Goal: Information Seeking & Learning: Learn about a topic

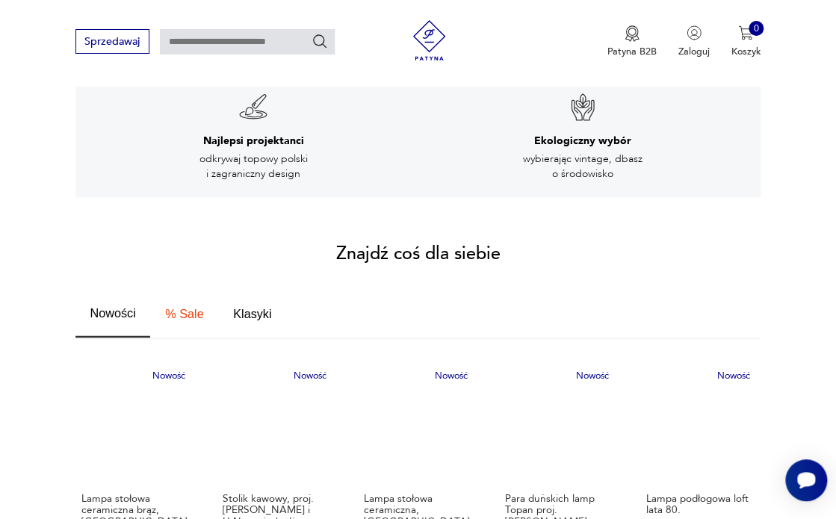
scroll to position [818, 0]
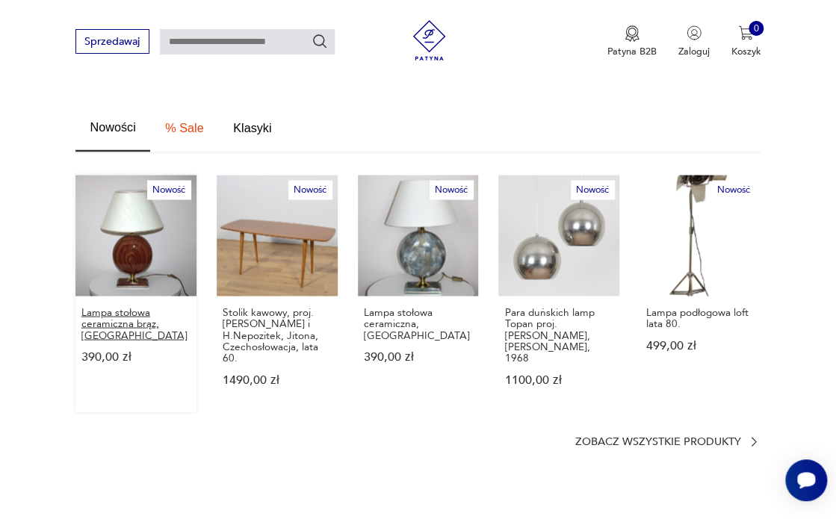
click at [132, 306] on p "Lampa stołowa ceramiczna brąz, [GEOGRAPHIC_DATA]" at bounding box center [135, 323] width 109 height 34
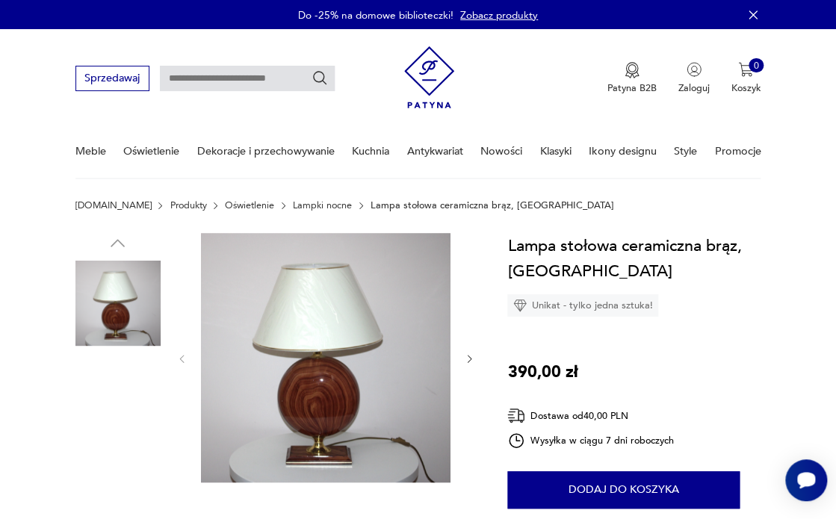
click at [326, 400] on img at bounding box center [326, 358] width 250 height 250
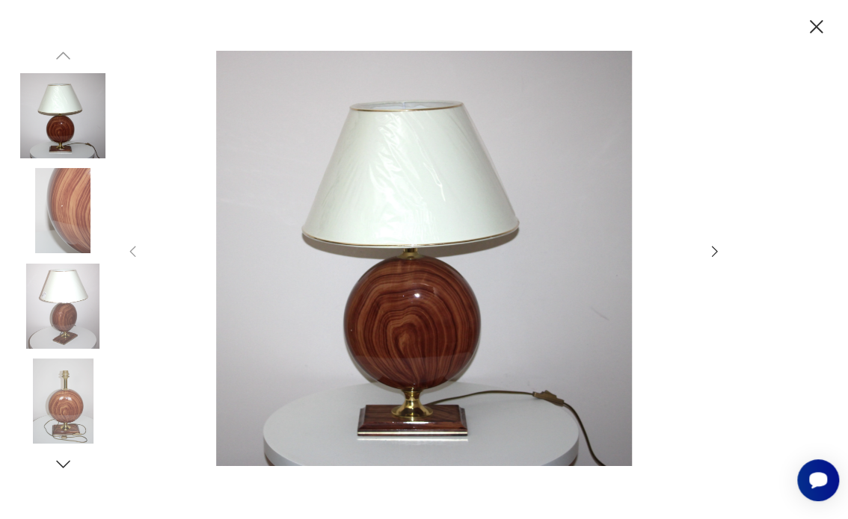
click at [712, 248] on icon "button" at bounding box center [714, 252] width 16 height 16
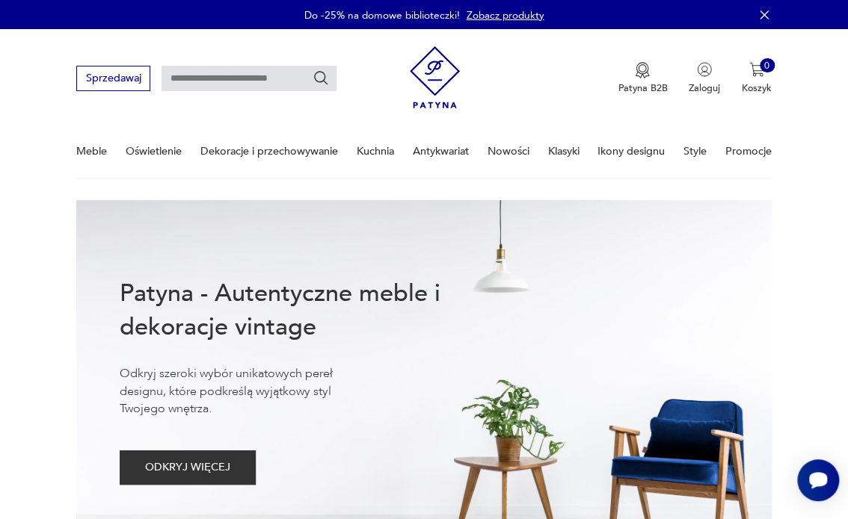
scroll to position [810, 0]
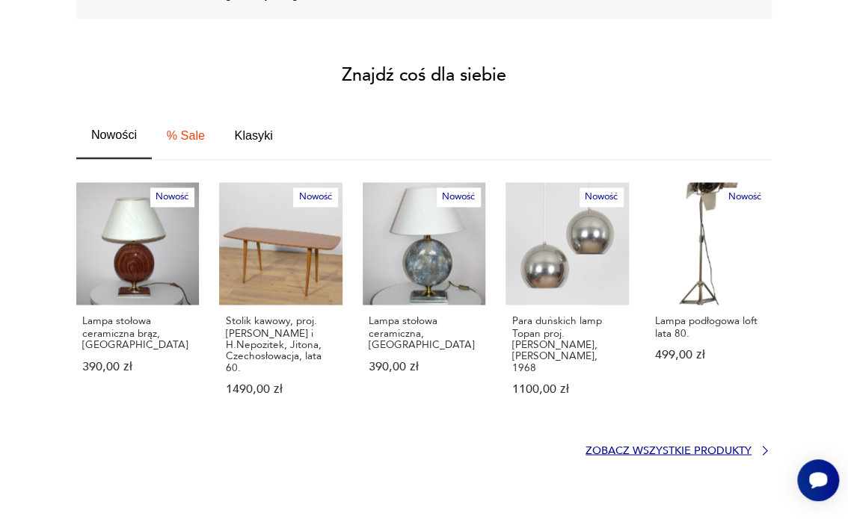
drag, startPoint x: 674, startPoint y: 416, endPoint x: 673, endPoint y: 404, distance: 11.3
click at [675, 446] on p "Zobacz wszystkie produkty" at bounding box center [668, 450] width 166 height 9
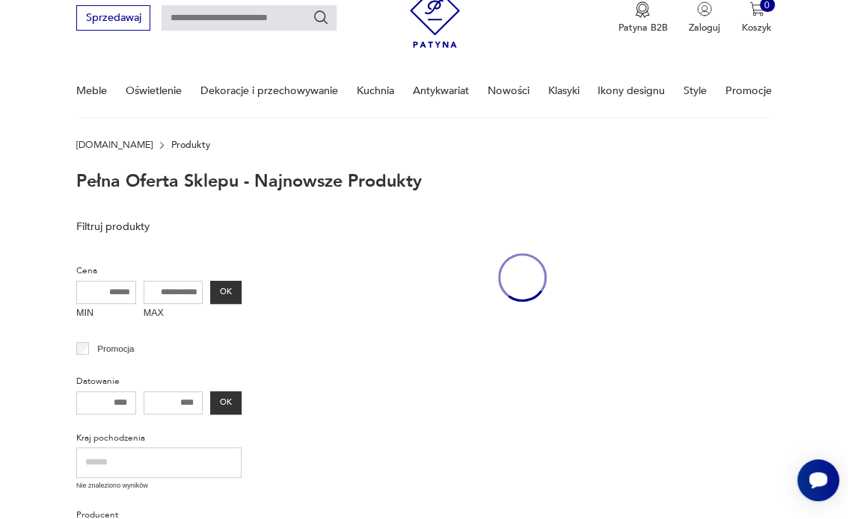
scroll to position [48, 0]
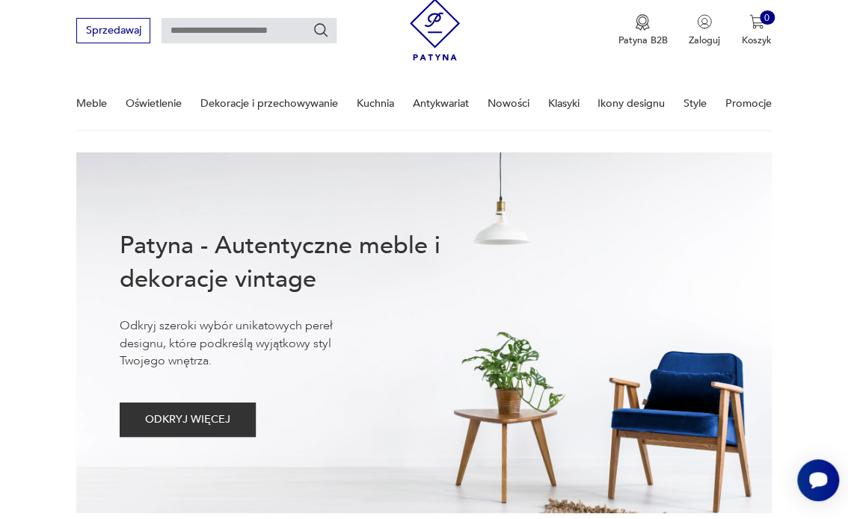
scroll to position [810, 0]
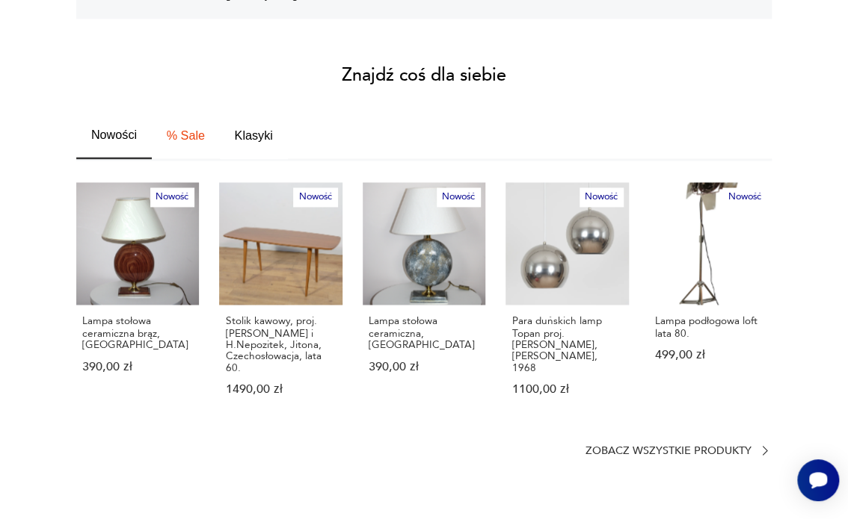
click at [244, 129] on span "Klasyki" at bounding box center [254, 135] width 38 height 12
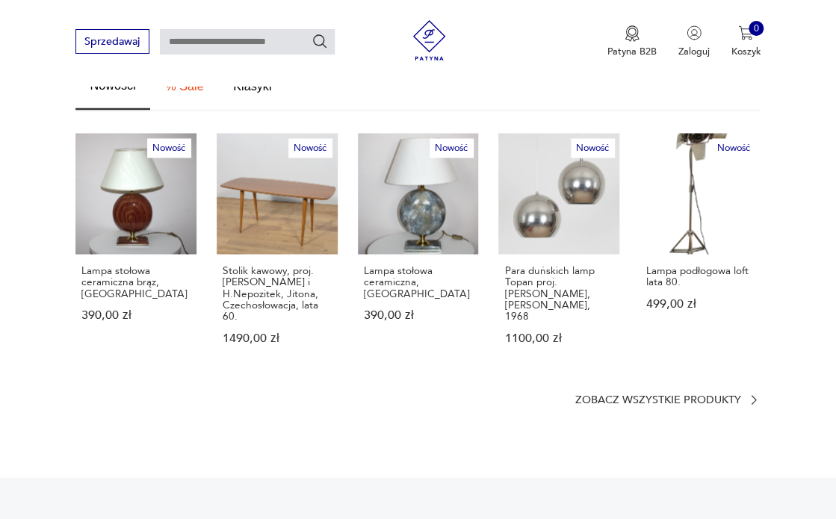
scroll to position [860, 0]
click at [683, 395] on p "Zobacz wszystkie produkty" at bounding box center [658, 399] width 166 height 9
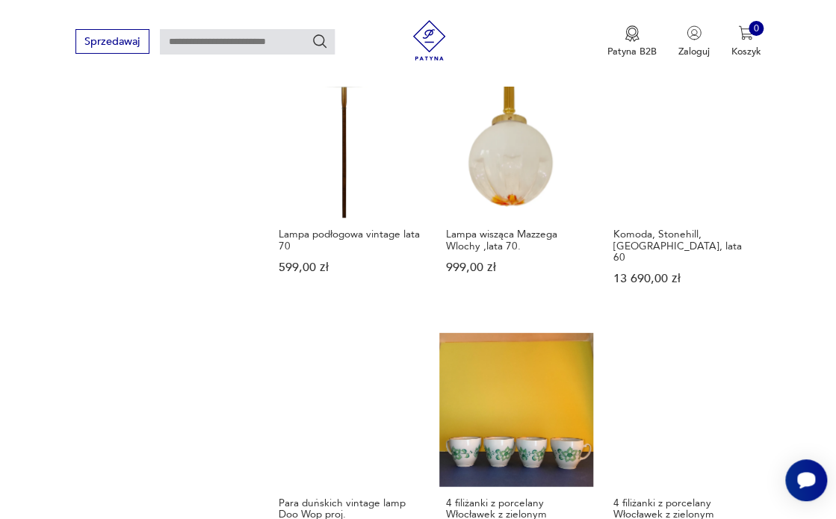
scroll to position [1109, 0]
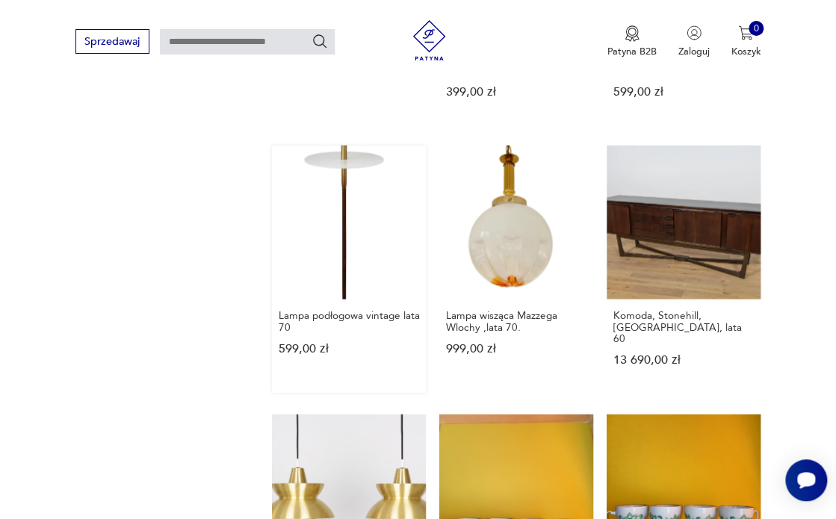
click at [347, 230] on link "Lampa podłogowa vintage lata 70 599,00 zł" at bounding box center [349, 269] width 154 height 247
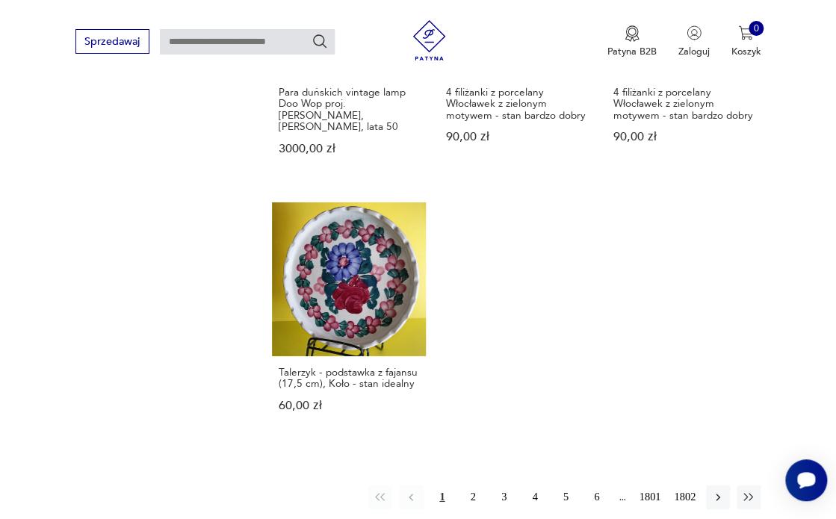
scroll to position [1646, 0]
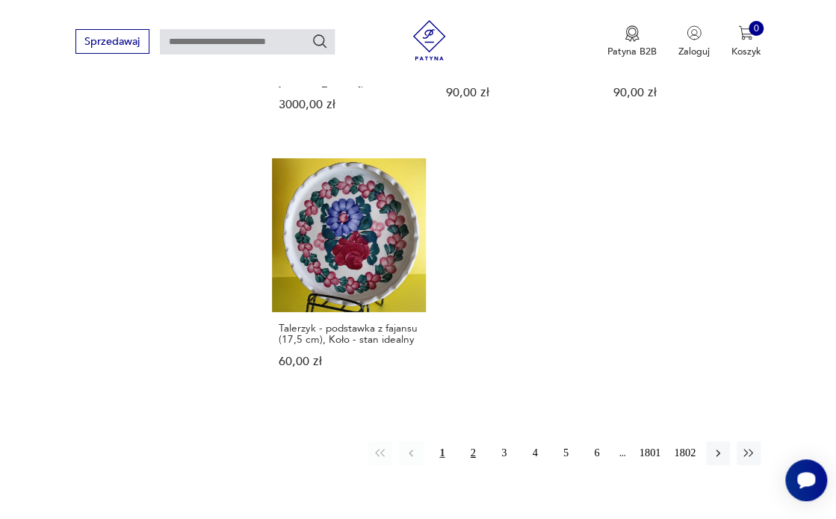
click at [474, 442] on button "2" at bounding box center [473, 454] width 24 height 24
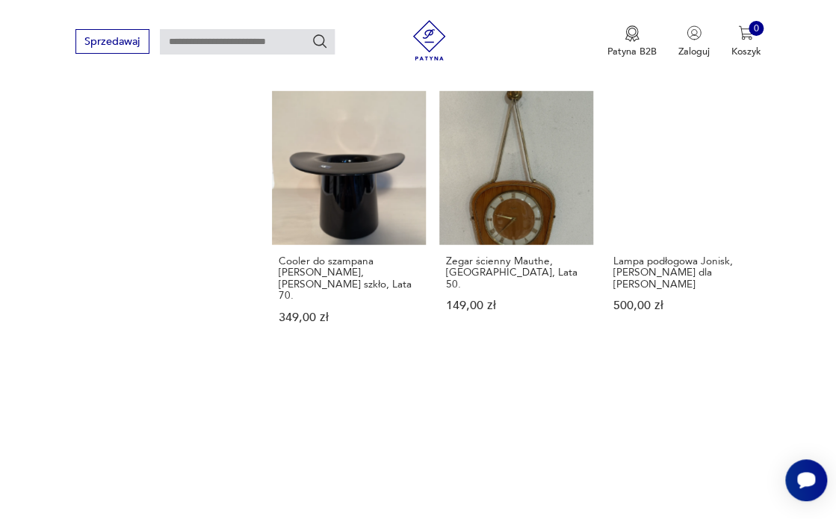
scroll to position [1608, 0]
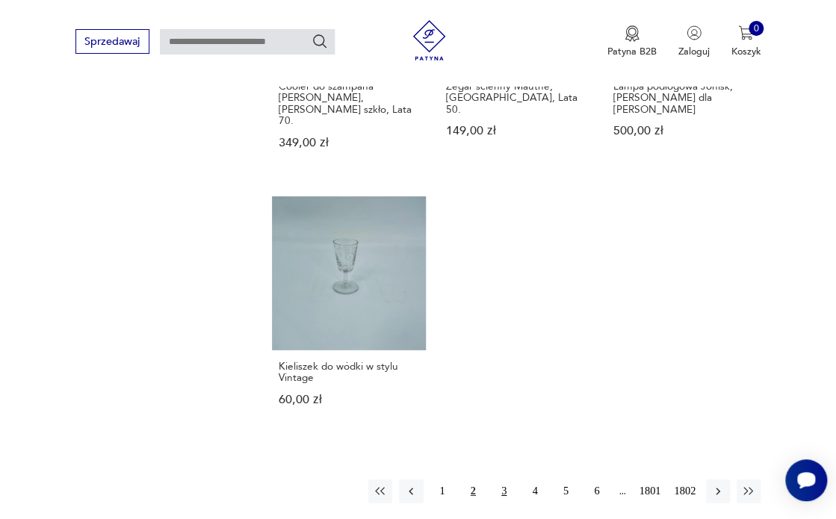
click at [505, 480] on button "3" at bounding box center [504, 492] width 24 height 24
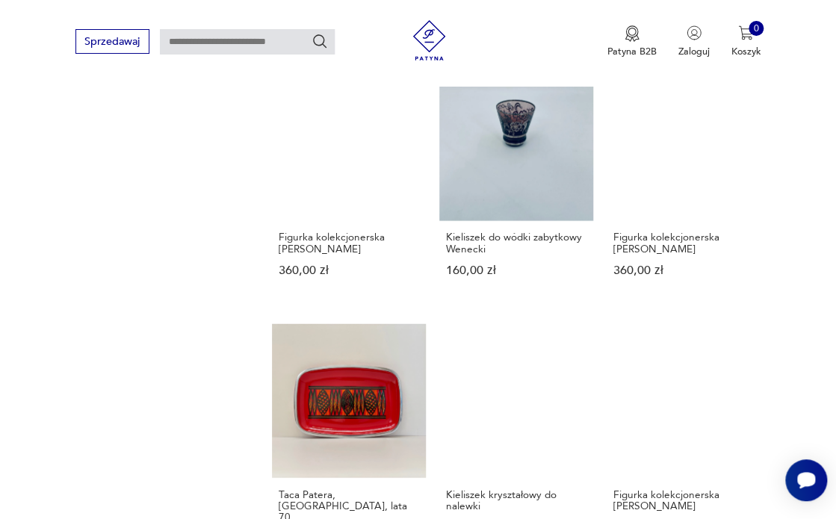
scroll to position [1311, 0]
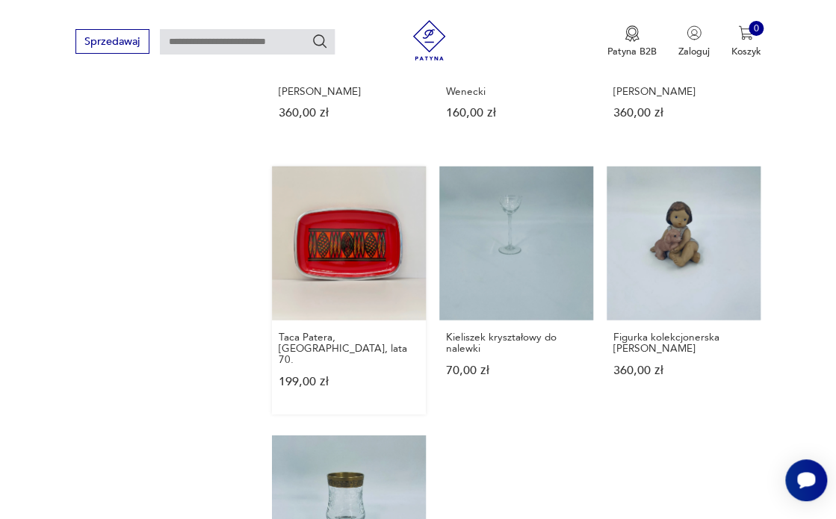
click at [325, 251] on link "Taca Patera, [GEOGRAPHIC_DATA], lata 70. 199,00 zł" at bounding box center [349, 290] width 154 height 247
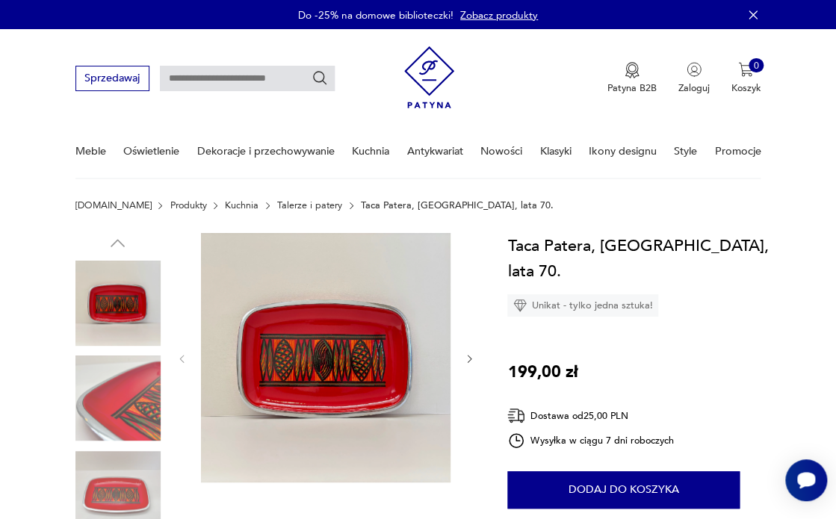
click at [317, 370] on img at bounding box center [326, 358] width 250 height 250
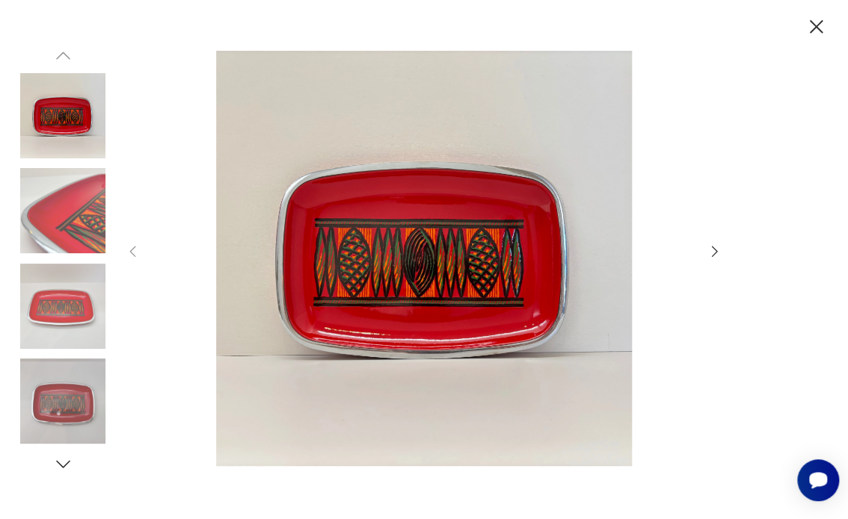
click at [715, 253] on icon "button" at bounding box center [714, 252] width 16 height 16
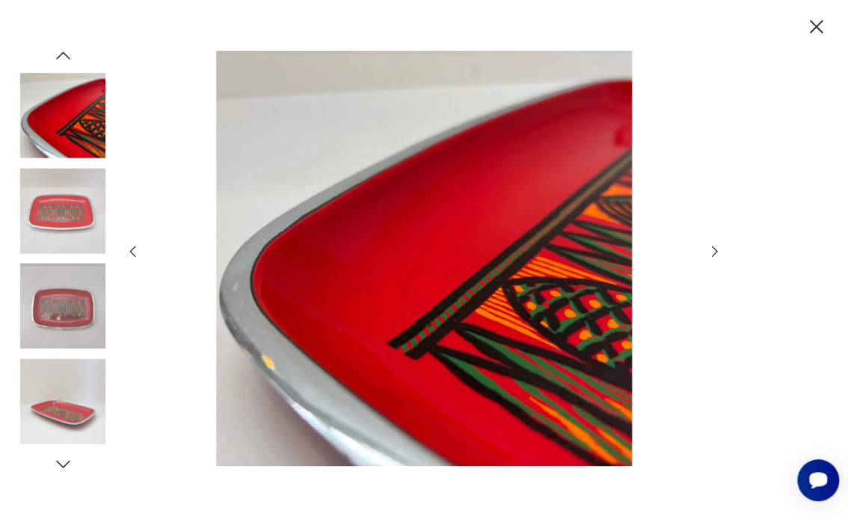
click at [715, 253] on icon "button" at bounding box center [714, 252] width 16 height 16
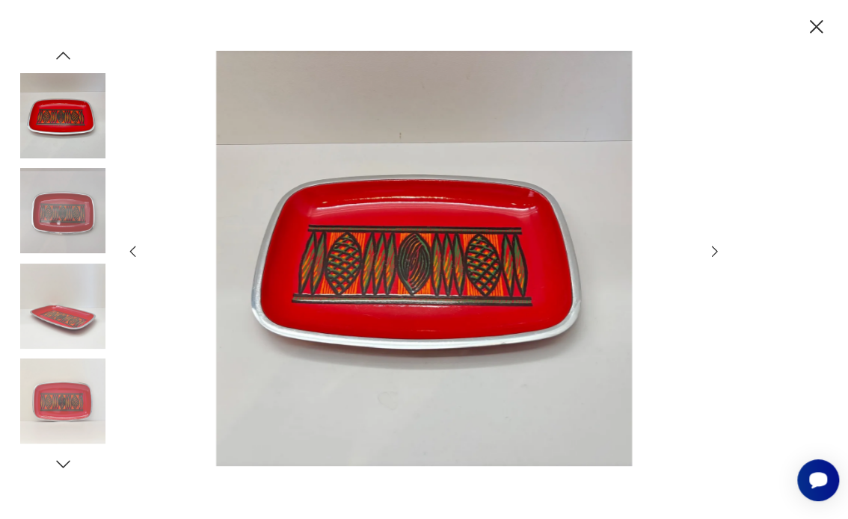
click at [715, 253] on icon "button" at bounding box center [714, 252] width 16 height 16
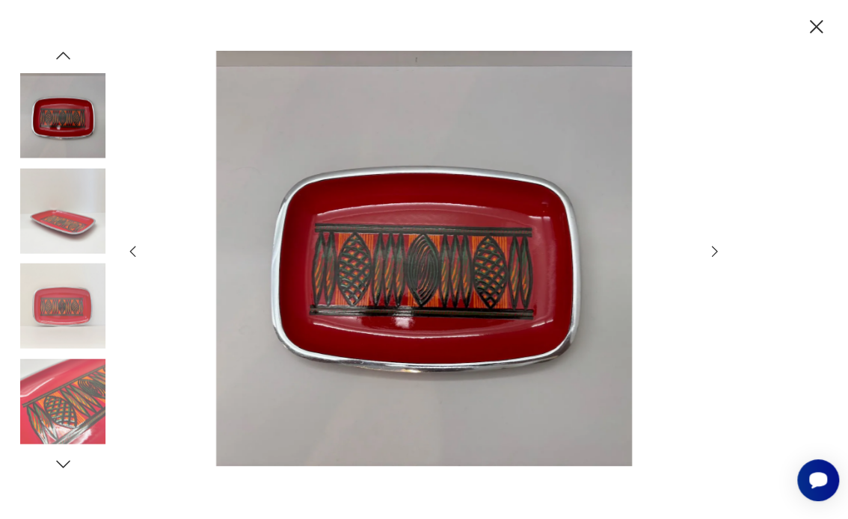
click at [715, 253] on icon "button" at bounding box center [714, 252] width 16 height 16
